Goal: Navigation & Orientation: Go to known website

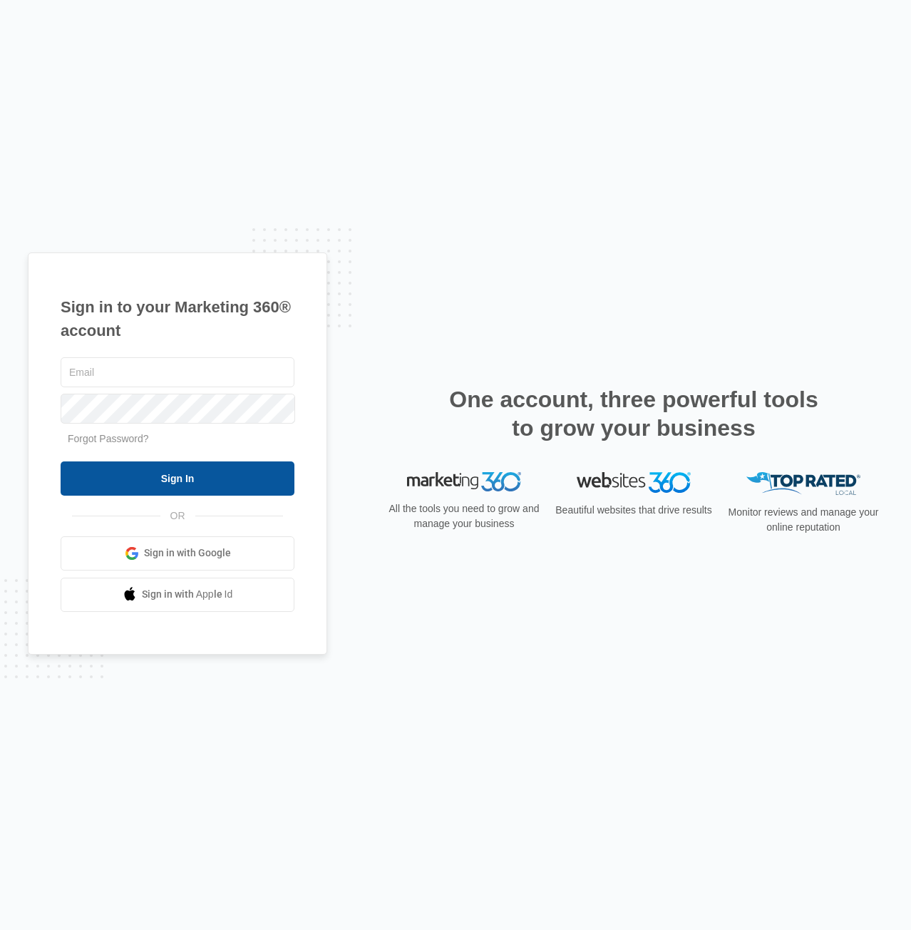
type input "[PERSON_NAME][EMAIL_ADDRESS][PERSON_NAME][DOMAIN_NAME]"
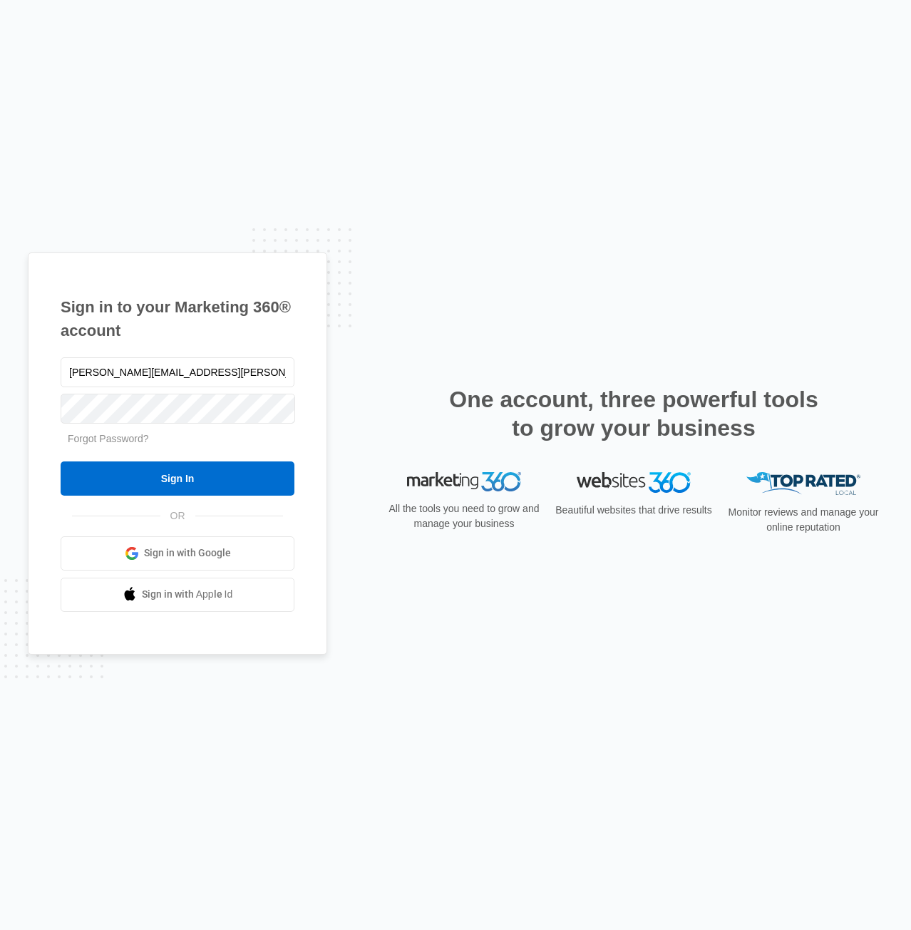
drag, startPoint x: 209, startPoint y: 504, endPoint x: 210, endPoint y: 496, distance: 8.7
click at [208, 504] on div "[PERSON_NAME][EMAIL_ADDRESS][PERSON_NAME][DOMAIN_NAME] Forgot Password? Sign In…" at bounding box center [178, 482] width 234 height 257
click at [203, 483] on input "Sign In" at bounding box center [178, 478] width 234 height 34
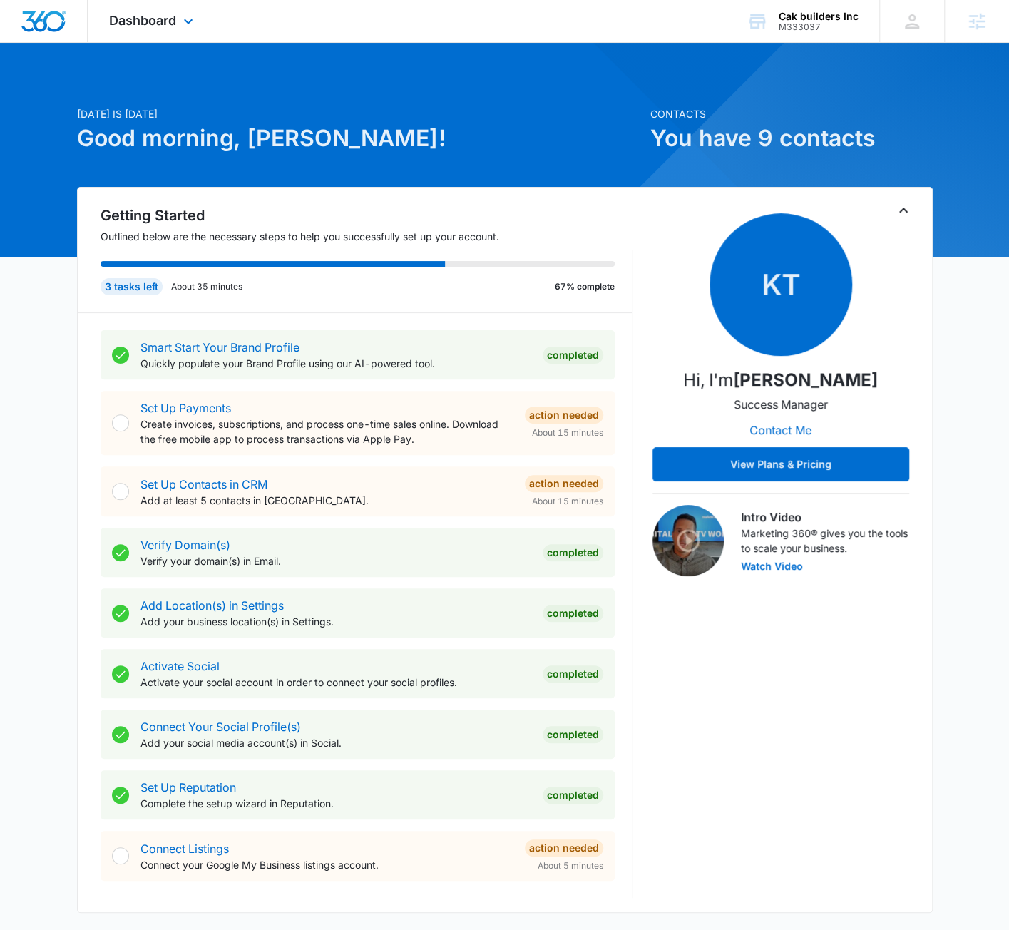
click at [145, 38] on div "Dashboard Apps Reputation Websites Forms CRM Email Social Content Ads Intellige…" at bounding box center [153, 21] width 130 height 42
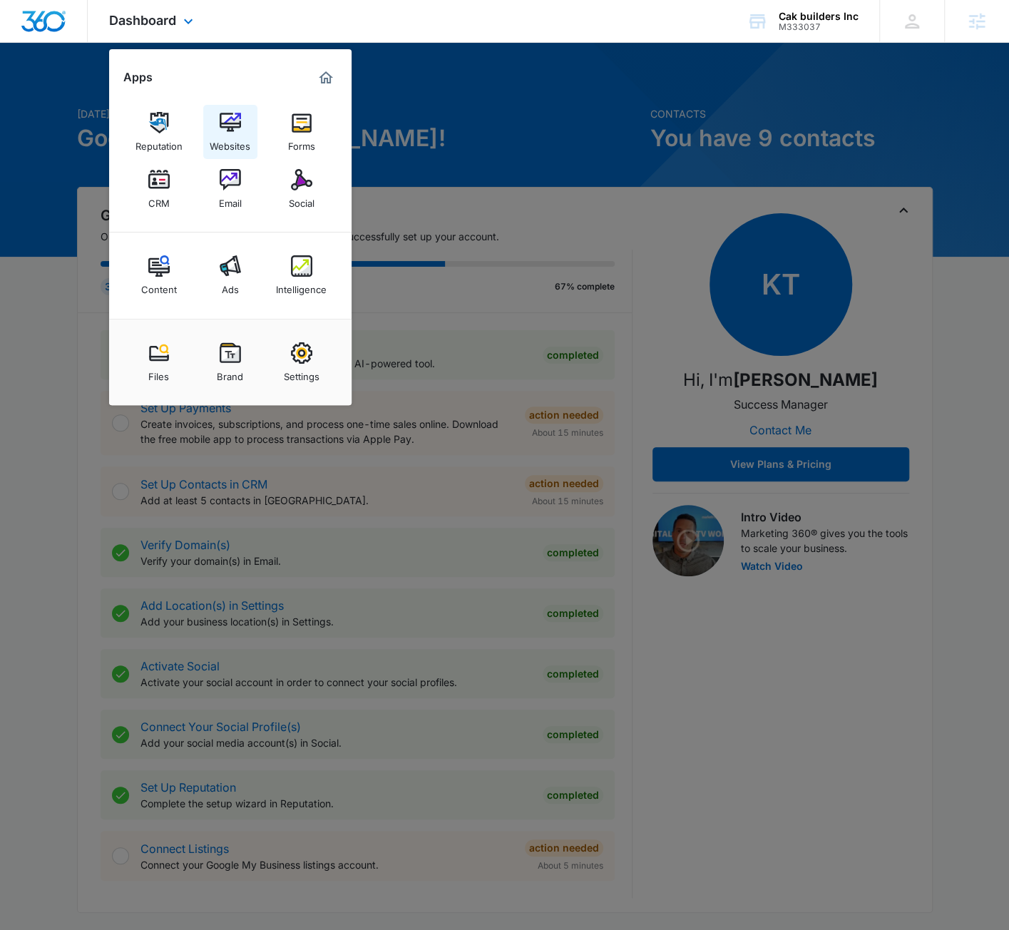
click at [228, 125] on img at bounding box center [230, 122] width 21 height 21
